Goal: Transaction & Acquisition: Book appointment/travel/reservation

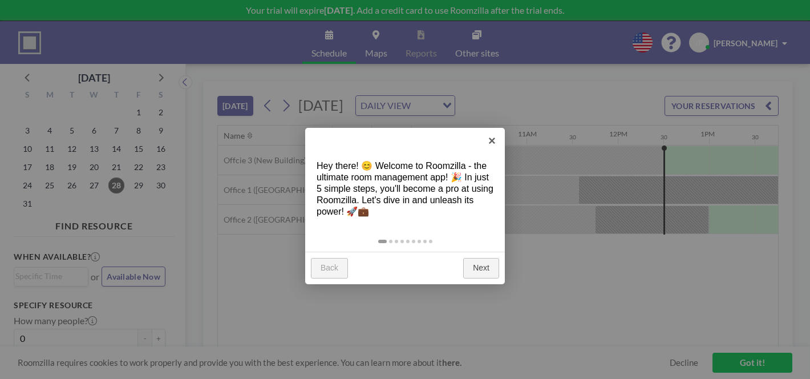
scroll to position [0, 890]
click at [489, 258] on link "Next" at bounding box center [481, 268] width 36 height 21
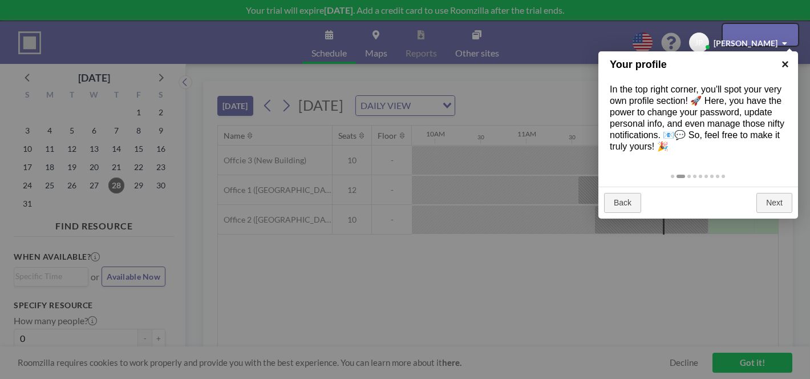
click at [788, 68] on link "×" at bounding box center [786, 64] width 26 height 26
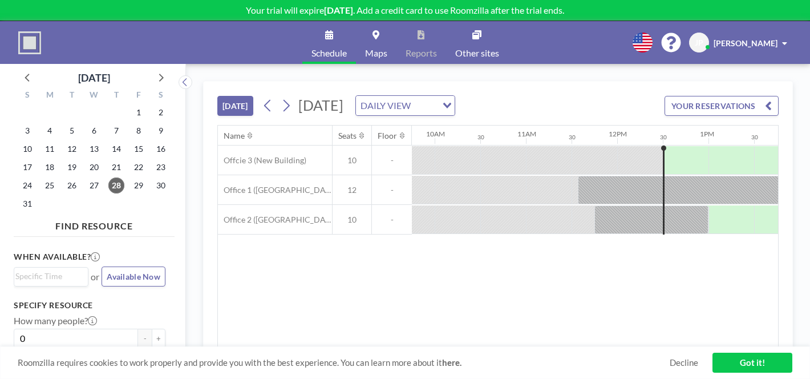
click at [298, 96] on span "[DATE]" at bounding box center [320, 104] width 45 height 17
click at [259, 95] on div "[DATE] DAILY VIEW Loading..." at bounding box center [357, 105] width 196 height 21
click at [284, 100] on icon at bounding box center [287, 106] width 6 height 12
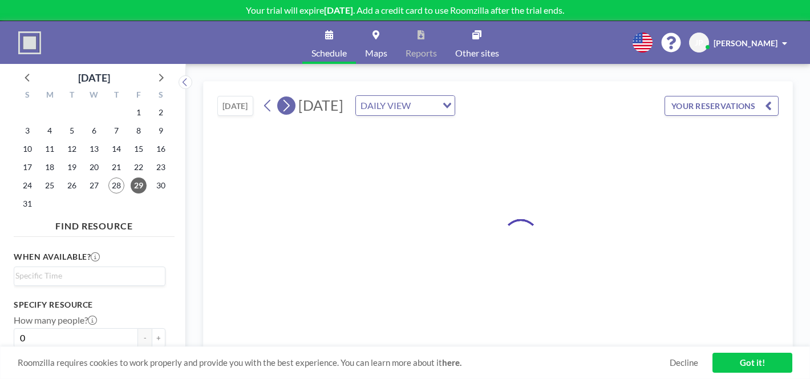
click at [284, 100] on icon at bounding box center [287, 106] width 6 height 12
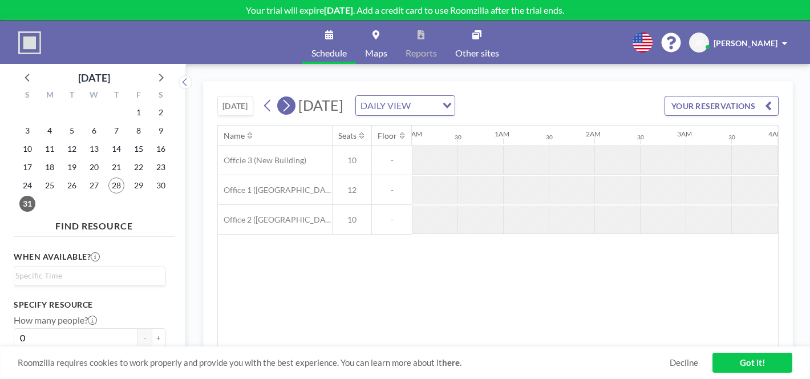
click at [284, 100] on icon at bounding box center [287, 106] width 6 height 12
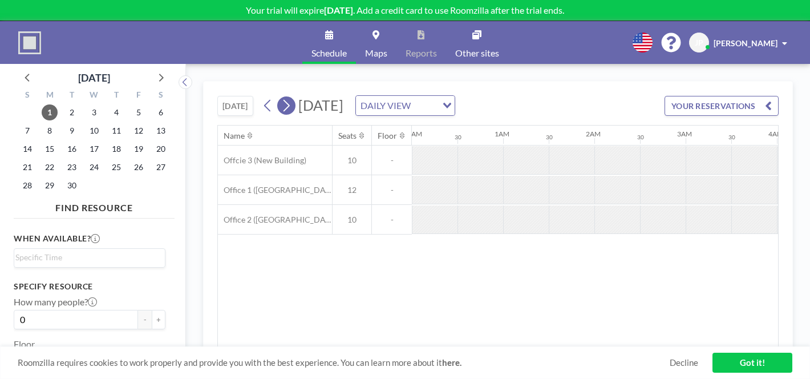
click at [284, 100] on icon at bounding box center [287, 106] width 6 height 12
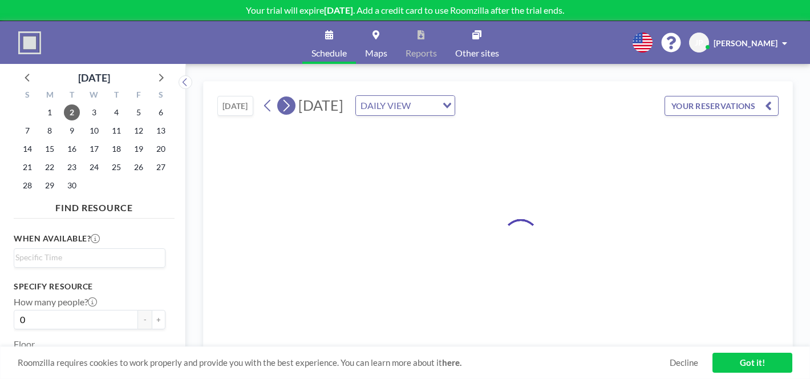
click at [284, 100] on icon at bounding box center [287, 106] width 6 height 12
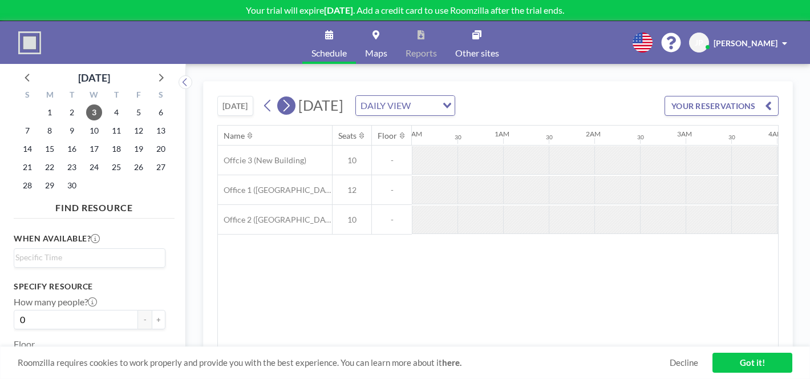
scroll to position [0, 456]
click at [284, 100] on icon at bounding box center [287, 106] width 6 height 12
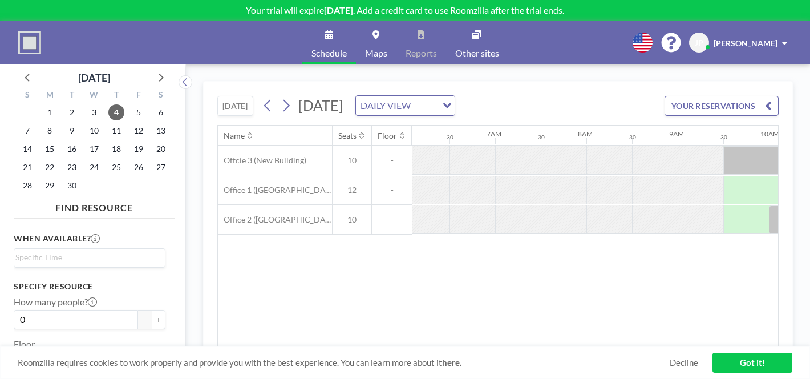
scroll to position [0, 556]
drag, startPoint x: 530, startPoint y: 156, endPoint x: 714, endPoint y: 158, distance: 183.7
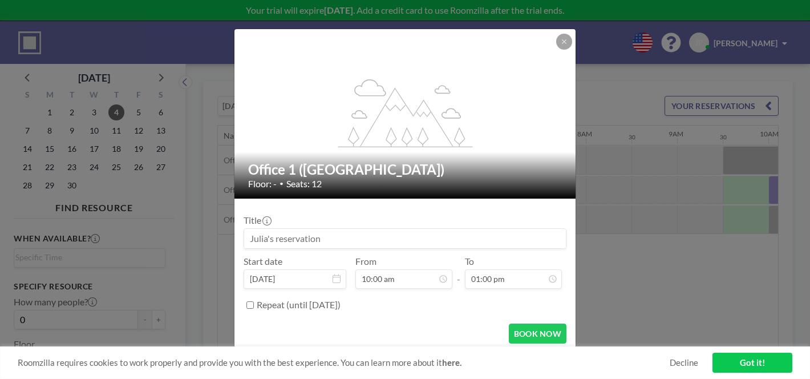
drag, startPoint x: 358, startPoint y: 228, endPoint x: 214, endPoint y: 227, distance: 143.8
click at [214, 227] on div "flex-grow: 1.2; Office 1 (New Building) Floor: - • Seats: 12 Title Start date […" at bounding box center [405, 189] width 810 height 379
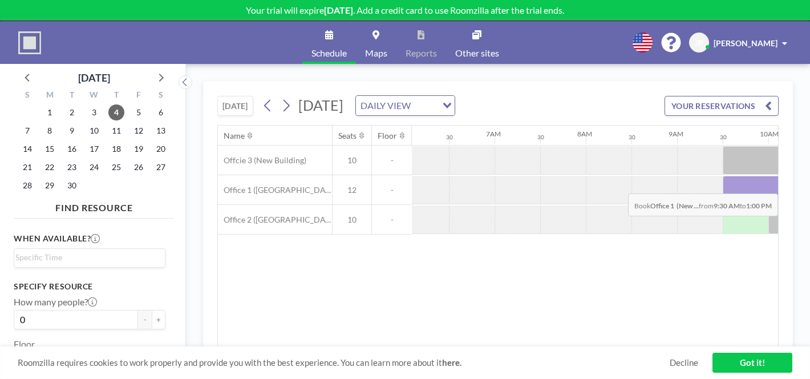
drag, startPoint x: 496, startPoint y: 161, endPoint x: 722, endPoint y: 163, distance: 226.0
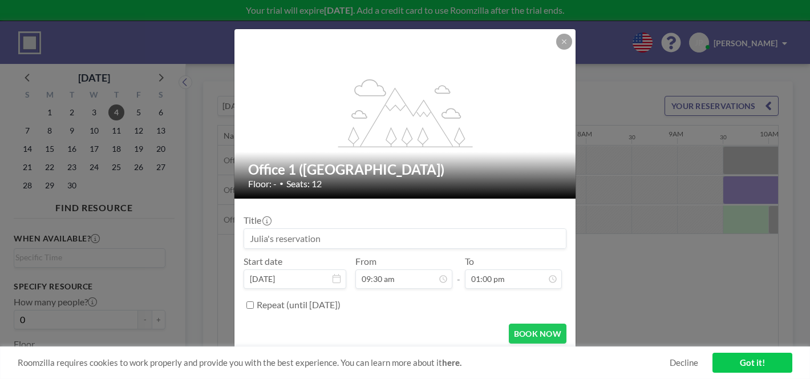
click at [305, 229] on input at bounding box center [405, 238] width 322 height 19
click at [322, 229] on input at bounding box center [405, 238] width 322 height 19
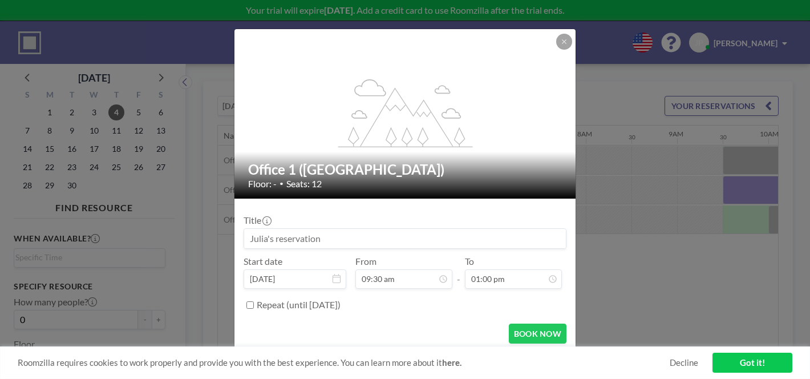
drag, startPoint x: 324, startPoint y: 228, endPoint x: 336, endPoint y: 228, distance: 11.4
click at [325, 229] on input at bounding box center [405, 238] width 322 height 19
drag, startPoint x: 336, startPoint y: 228, endPoint x: 258, endPoint y: 231, distance: 77.7
click at [261, 231] on div "flex-grow: 1.2; Office 1 (New Building) Floor: - • Seats: 12 Title Start date […" at bounding box center [405, 189] width 810 height 379
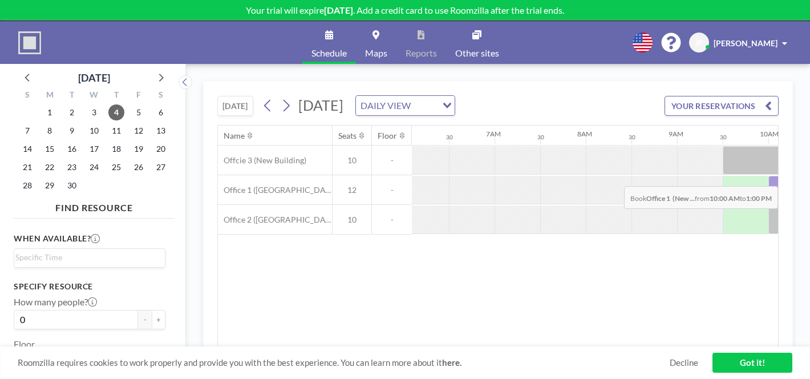
drag, startPoint x: 523, startPoint y: 147, endPoint x: 741, endPoint y: 156, distance: 217.6
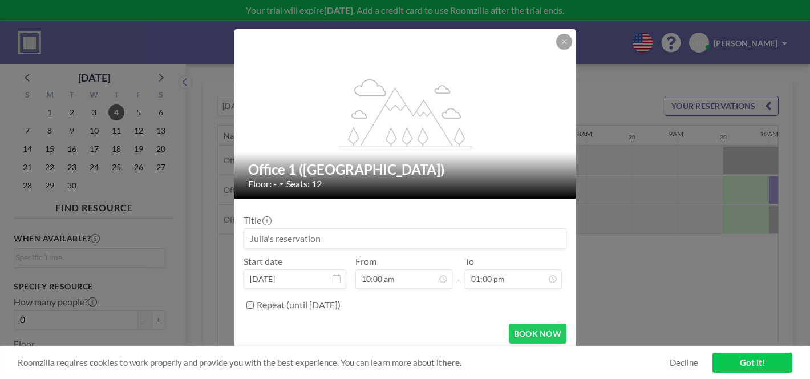
scroll to position [0, 0]
click at [561, 45] on icon at bounding box center [564, 41] width 7 height 7
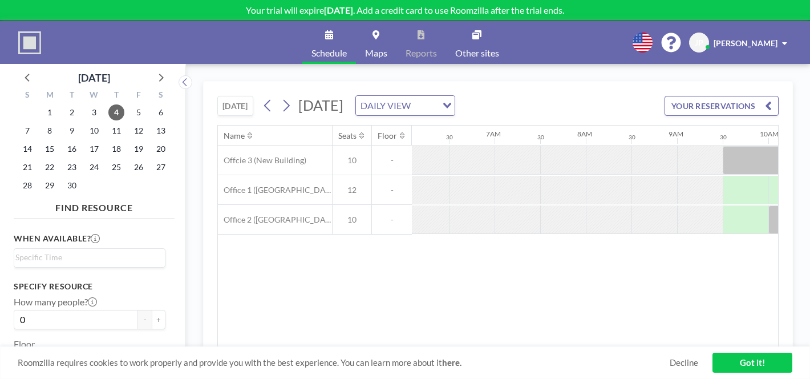
click at [516, 228] on div "Name Seats Floor 12AM 30 1AM 30 2AM 30 3AM 30 4AM 30 5AM 30 6AM 30 7AM 30 8AM 3…" at bounding box center [498, 236] width 560 height 221
drag, startPoint x: 502, startPoint y: 156, endPoint x: 728, endPoint y: 156, distance: 226.0
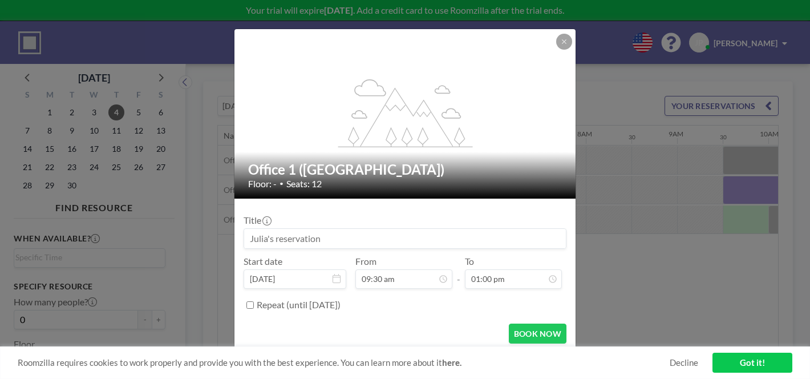
click at [354, 231] on input at bounding box center [405, 238] width 322 height 19
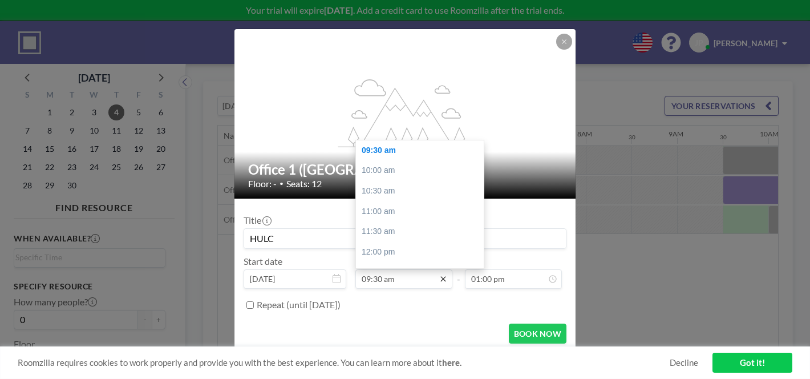
click at [439, 274] on icon at bounding box center [443, 278] width 9 height 9
click at [421, 160] on div "10:00 am" at bounding box center [420, 170] width 128 height 21
type input "HULC"
type input "10:00 am"
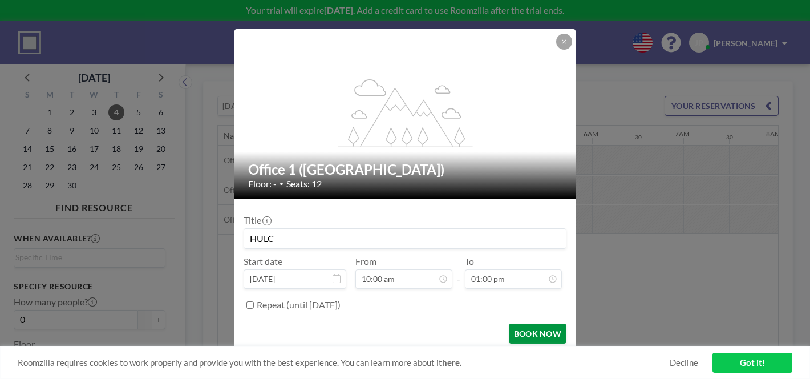
click at [517, 324] on button "BOOK NOW" at bounding box center [538, 334] width 58 height 20
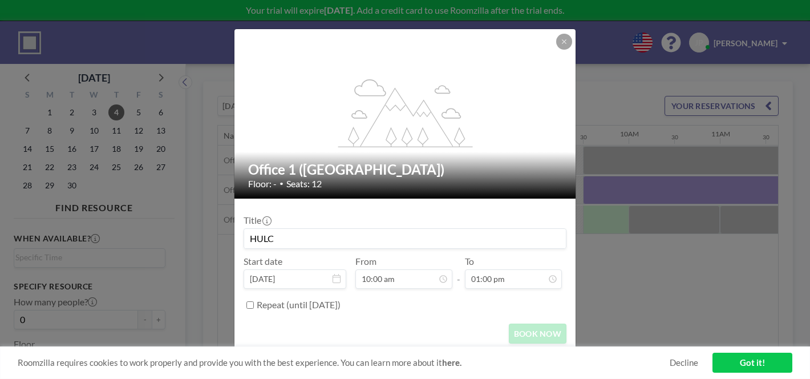
scroll to position [0, 705]
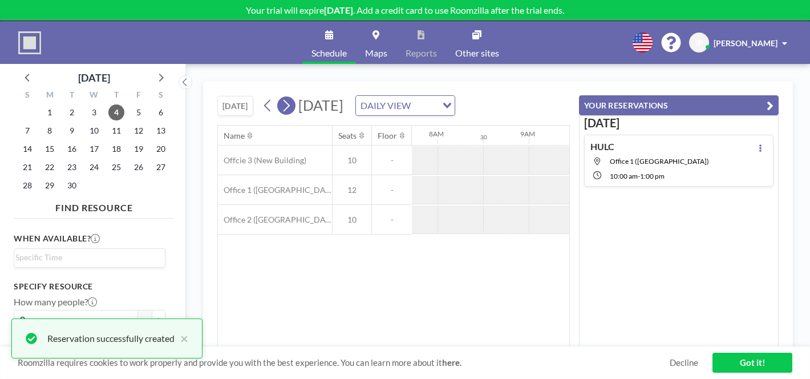
click at [281, 97] on icon at bounding box center [286, 105] width 11 height 17
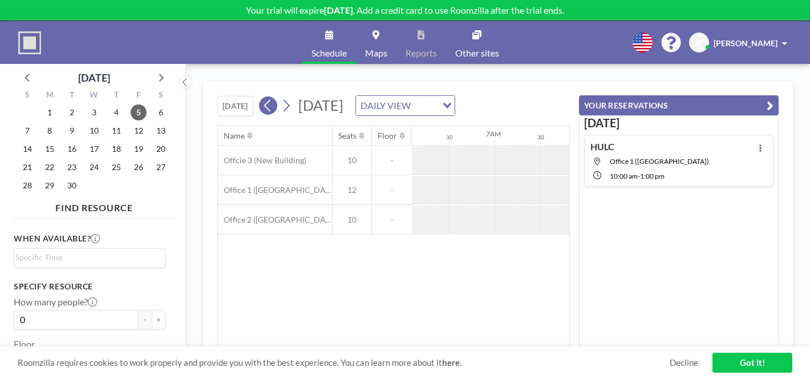
click at [264, 100] on icon at bounding box center [267, 106] width 6 height 12
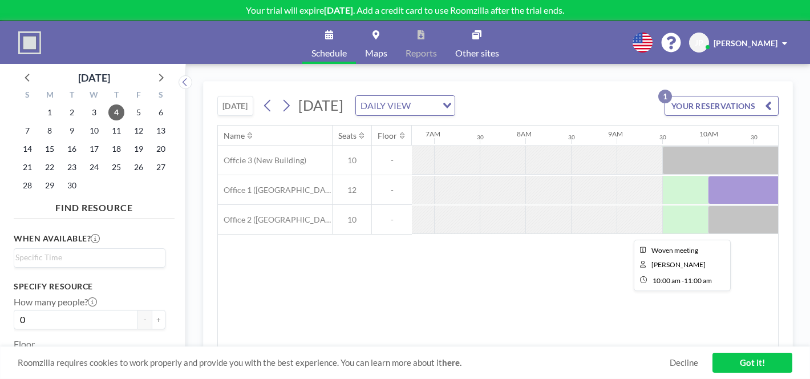
scroll to position [0, 617]
click at [281, 97] on icon at bounding box center [286, 105] width 11 height 17
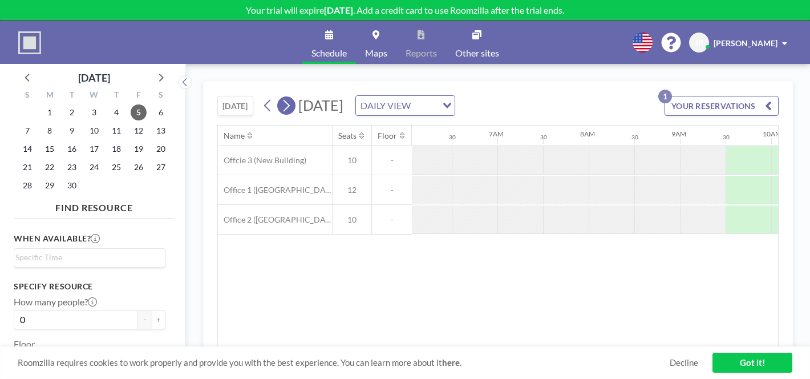
scroll to position [0, 556]
click at [259, 96] on button at bounding box center [268, 105] width 18 height 18
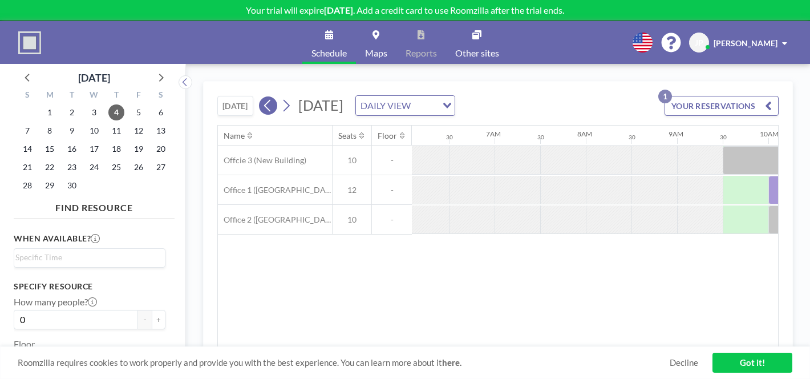
click at [262, 97] on icon at bounding box center [267, 105] width 11 height 17
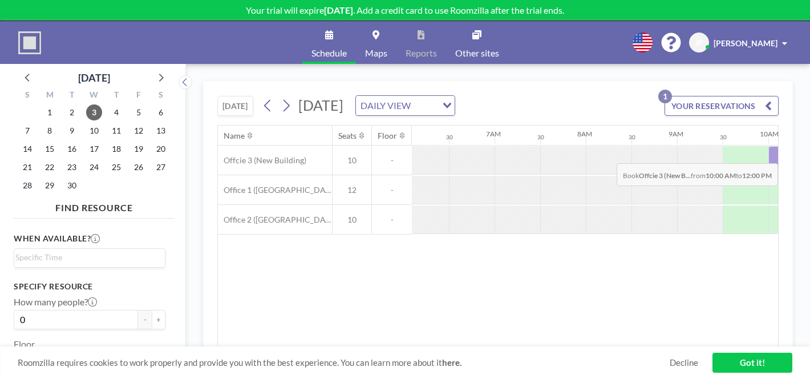
drag, startPoint x: 533, startPoint y: 135, endPoint x: 659, endPoint y: 133, distance: 125.5
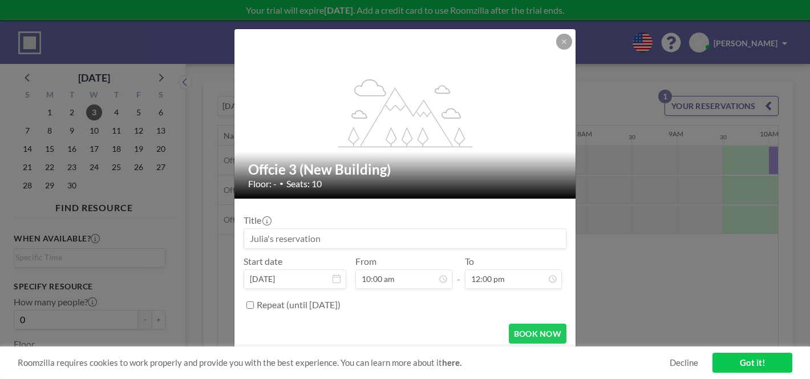
click at [381, 229] on input at bounding box center [405, 238] width 322 height 19
type input "h"
type input "HULC LT"
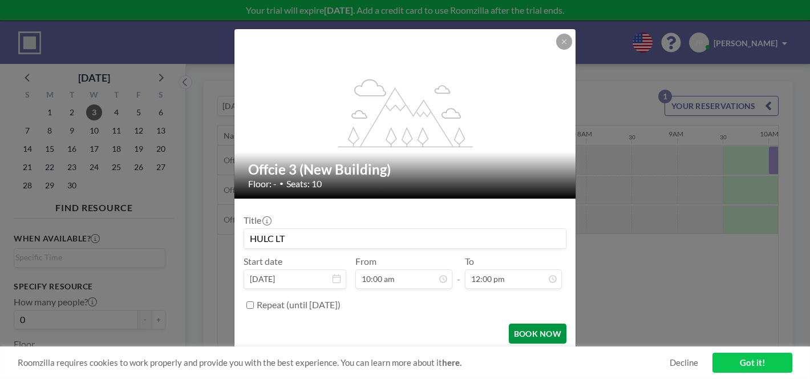
click at [512, 324] on button "BOOK NOW" at bounding box center [538, 334] width 58 height 20
